Goal: Transaction & Acquisition: Download file/media

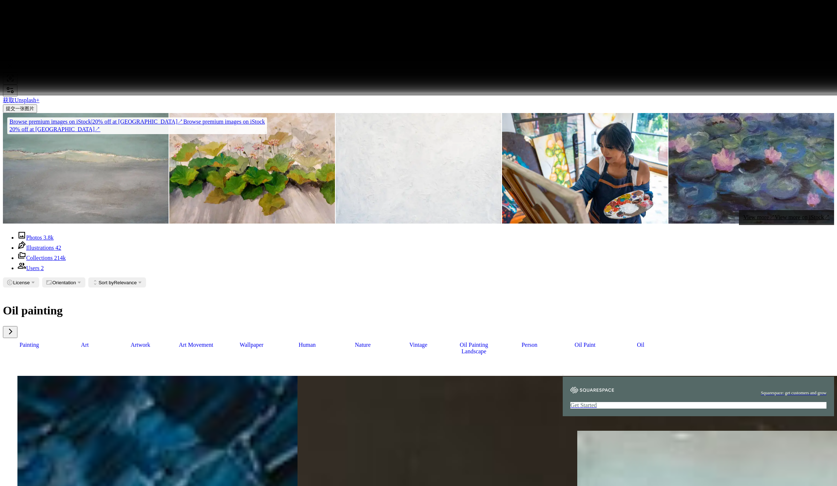
scroll to position [119, 0]
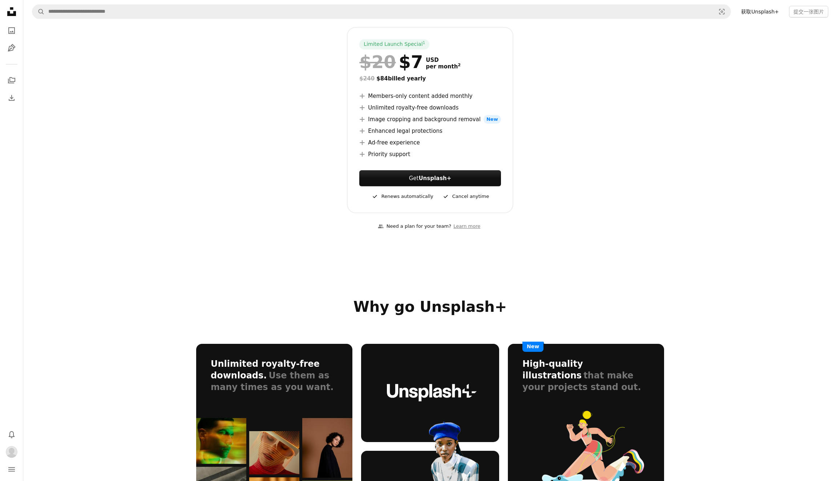
scroll to position [53, 0]
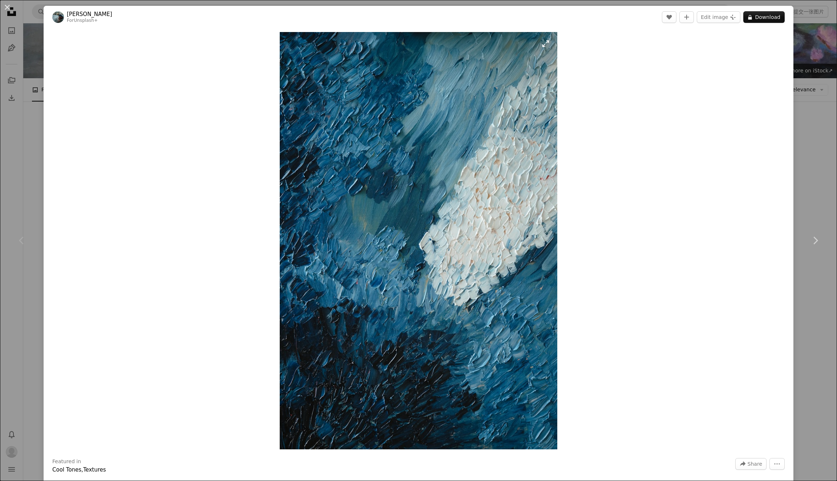
click at [414, 240] on img "Zoom in on this image" at bounding box center [419, 240] width 278 height 417
